Goal: Contribute content

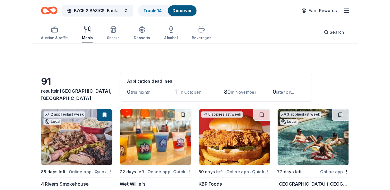
scroll to position [129, 0]
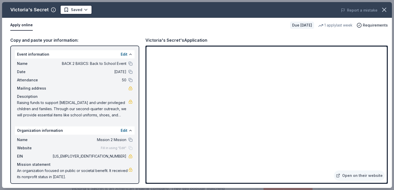
scroll to position [77, 0]
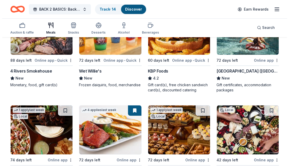
scroll to position [52, 0]
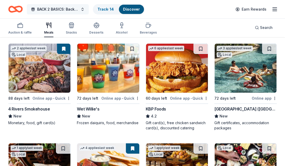
click at [59, 10] on span "BACK 2 BASICS: Back to School Event" at bounding box center [57, 9] width 41 height 6
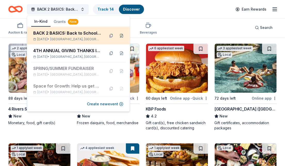
click at [117, 36] on button at bounding box center [121, 35] width 8 height 8
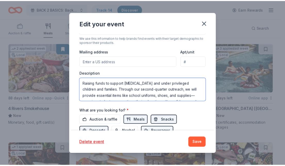
scroll to position [104, 0]
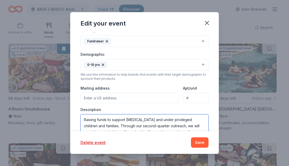
drag, startPoint x: 111, startPoint y: 55, endPoint x: 112, endPoint y: 119, distance: 63.9
click at [112, 119] on textarea "Raising funds to support low income and under privileged children and families.…" at bounding box center [144, 125] width 128 height 23
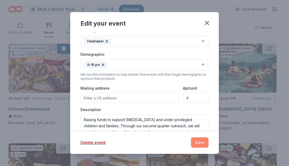
click at [201, 146] on button "Save" at bounding box center [200, 142] width 18 height 10
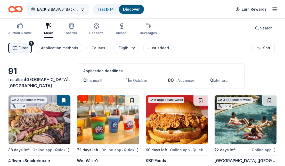
click at [54, 8] on span "BACK 2 BASICS: Back to School Event" at bounding box center [57, 9] width 41 height 6
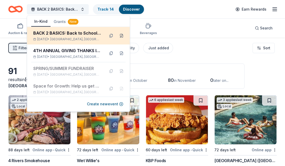
click at [118, 35] on button at bounding box center [121, 35] width 8 height 8
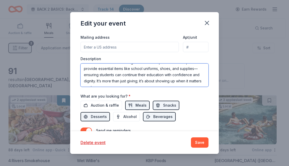
scroll to position [19, 0]
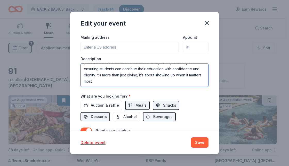
drag, startPoint x: 84, startPoint y: 67, endPoint x: 157, endPoint y: 82, distance: 74.7
click at [157, 82] on textarea "Raising funds to support low income and under privileged children and families.…" at bounding box center [144, 74] width 128 height 23
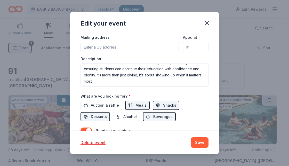
drag, startPoint x: 208, startPoint y: 23, endPoint x: 208, endPoint y: 16, distance: 7.0
click at [208, 22] on icon "button" at bounding box center [206, 22] width 7 height 7
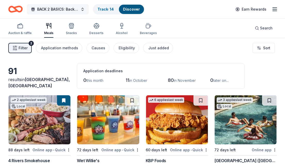
drag, startPoint x: 39, startPoint y: 7, endPoint x: 43, endPoint y: 7, distance: 3.4
click at [40, 7] on span "BACK 2 BASICS: Back to School Event" at bounding box center [57, 9] width 41 height 6
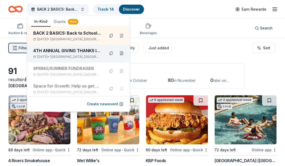
click at [117, 53] on button at bounding box center [121, 53] width 8 height 8
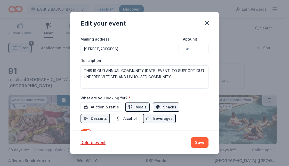
scroll to position [147, 0]
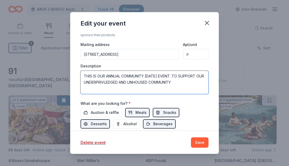
click at [199, 80] on textarea "THIS IS OUR ANNUAL COMMUNITY THANKSGIVING EVENT. TO SUPPORT OUR UNDERPRIVLEDGED…" at bounding box center [144, 82] width 128 height 23
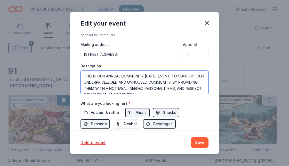
scroll to position [6, 0]
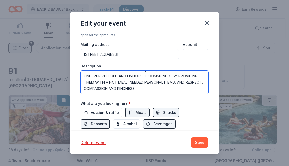
drag, startPoint x: 84, startPoint y: 75, endPoint x: 198, endPoint y: 91, distance: 114.9
click at [198, 91] on textarea "THIS IS OUR ANNUAL COMMUNITY THANKSGIVING EVENT. TO SUPPORT OUR UNDERPRIVLEDGED…" at bounding box center [144, 82] width 128 height 23
type textarea "THIS IS OUR ANNUAL COMMUNITY THANKSGIVING EVENT. TO SUPPORT OUR UNDERPRIVLEDGED…"
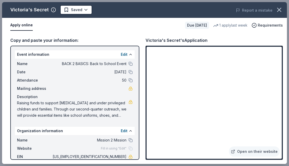
scroll to position [77, 0]
drag, startPoint x: 18, startPoint y: 102, endPoint x: 96, endPoint y: 109, distance: 78.7
click at [96, 109] on span "Raising funds to support [MEDICAL_DATA] and under privileged children and famil…" at bounding box center [72, 109] width 111 height 19
drag, startPoint x: 17, startPoint y: 103, endPoint x: 84, endPoint y: 103, distance: 67.5
click at [84, 103] on span "Raising funds to support low income and under privileged children and families.…" at bounding box center [72, 109] width 111 height 19
